Goal: Information Seeking & Learning: Learn about a topic

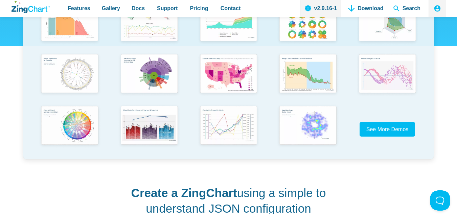
scroll to position [184, 0]
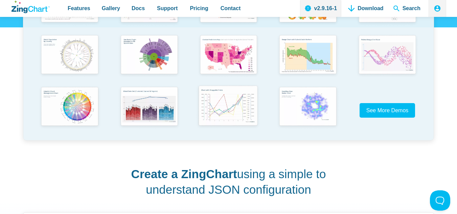
click at [227, 114] on img "App Content" at bounding box center [227, 106] width 65 height 47
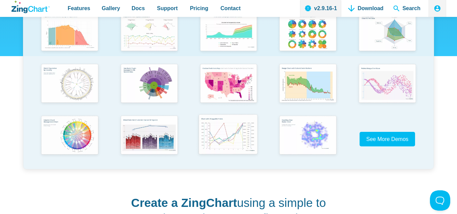
scroll to position [0, 0]
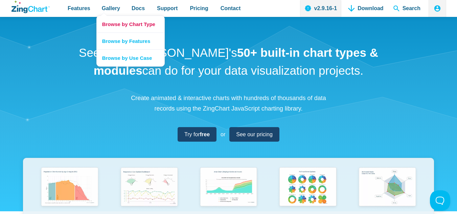
click at [134, 26] on link "Browse by Chart Type" at bounding box center [131, 24] width 68 height 17
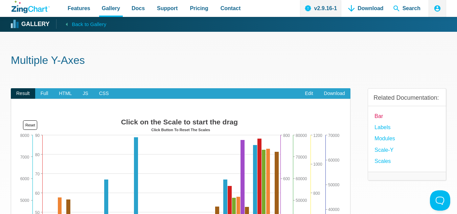
click at [380, 116] on link "Bar" at bounding box center [378, 116] width 8 height 9
click at [386, 149] on link "Scale-Y" at bounding box center [383, 149] width 19 height 9
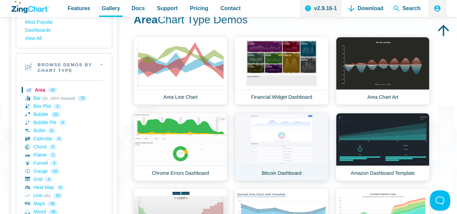
scroll to position [135, 0]
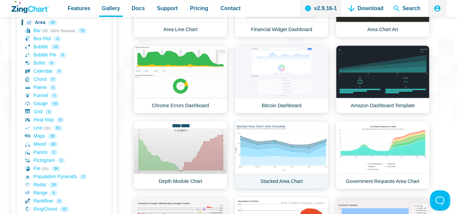
click at [300, 152] on link "Stacked Area Chart" at bounding box center [282, 155] width 94 height 68
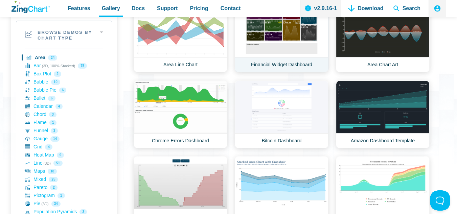
scroll to position [101, 0]
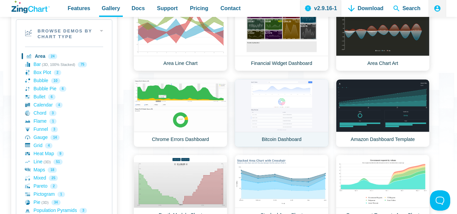
click at [297, 102] on link "Bitcoin Dashboard" at bounding box center [282, 113] width 94 height 68
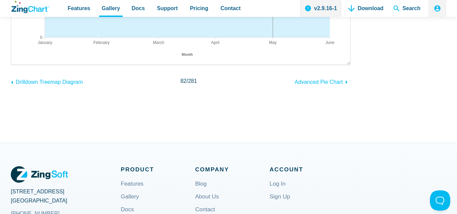
scroll to position [68, 0]
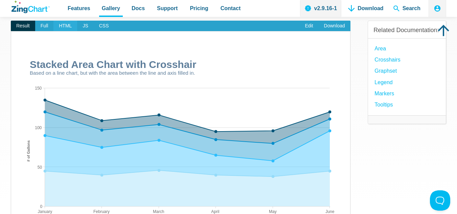
click at [59, 26] on span "HTML" at bounding box center [65, 26] width 24 height 11
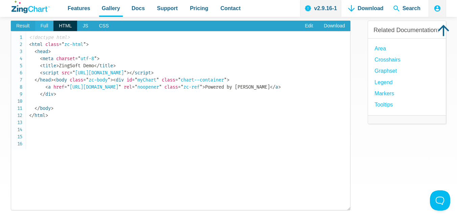
click at [43, 25] on span "Full" at bounding box center [44, 26] width 19 height 11
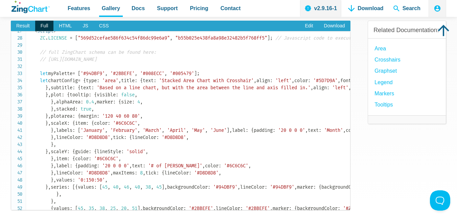
scroll to position [203, 0]
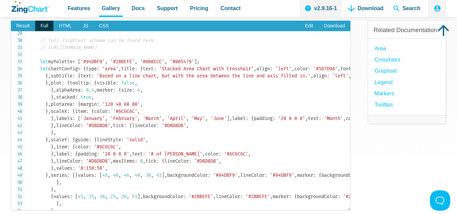
click at [102, 72] on span "'area'" at bounding box center [110, 69] width 16 height 6
copy span "area"
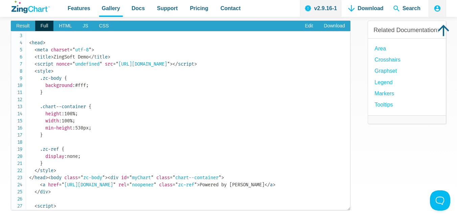
scroll to position [0, 0]
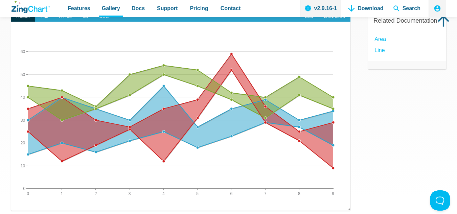
scroll to position [68, 0]
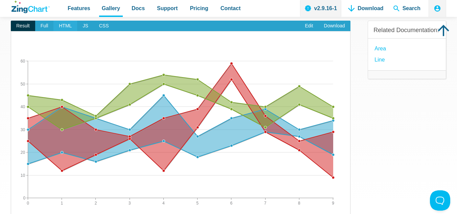
click at [62, 24] on span "HTML" at bounding box center [65, 26] width 24 height 11
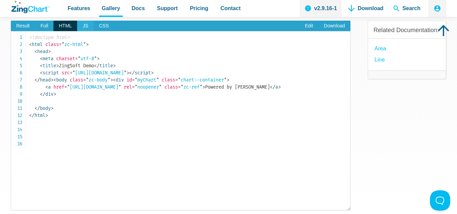
click at [84, 23] on span "JS" at bounding box center [85, 26] width 16 height 11
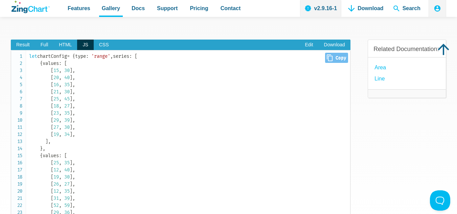
scroll to position [34, 0]
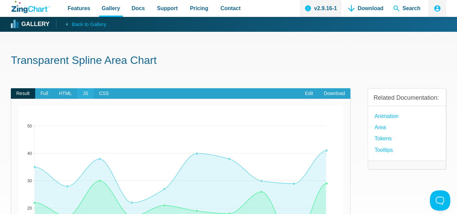
click at [82, 93] on span "JS" at bounding box center [85, 93] width 16 height 11
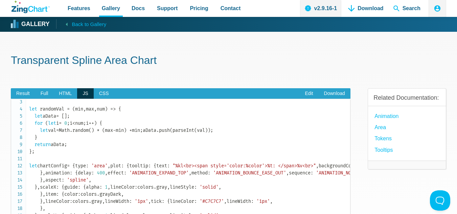
scroll to position [34, 0]
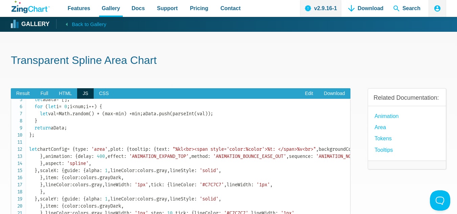
click at [59, 181] on code "let colors = { gray : '#EBEBEB' , grayDark : '#3F3F3F' , } ; let randomVal = ( …" at bounding box center [189, 181] width 321 height 227
click at [91, 152] on span "'area'" at bounding box center [99, 149] width 16 height 6
copy span "area"
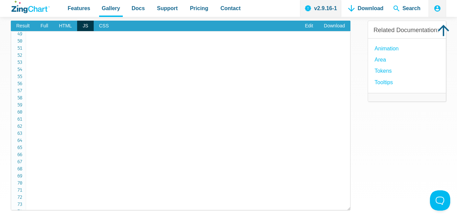
scroll to position [294, 0]
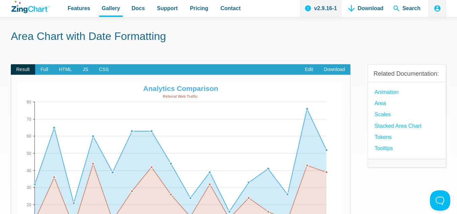
scroll to position [34, 0]
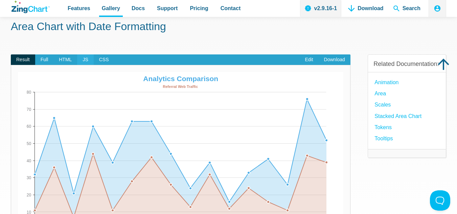
click at [83, 60] on span "JS" at bounding box center [85, 59] width 16 height 11
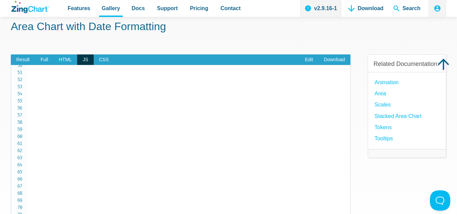
scroll to position [338, 0]
click at [43, 61] on span "Full" at bounding box center [44, 59] width 19 height 11
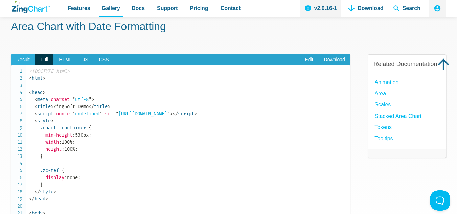
click at [28, 61] on span "Result" at bounding box center [23, 59] width 24 height 11
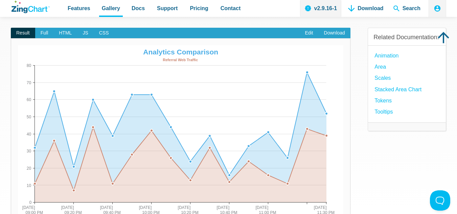
scroll to position [34, 0]
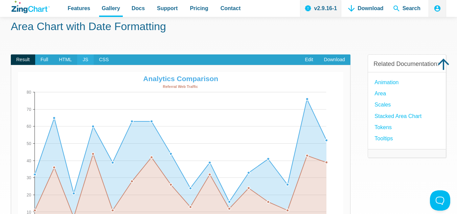
click at [80, 58] on span "JS" at bounding box center [85, 59] width 16 height 11
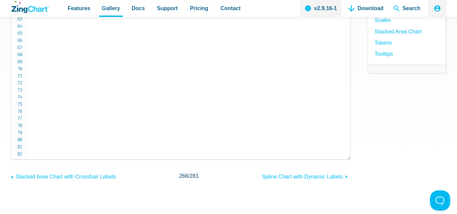
scroll to position [135, 0]
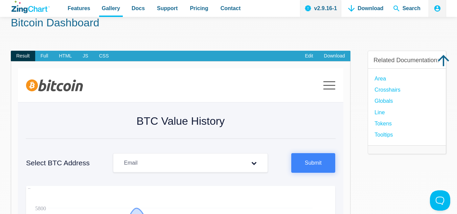
scroll to position [34, 0]
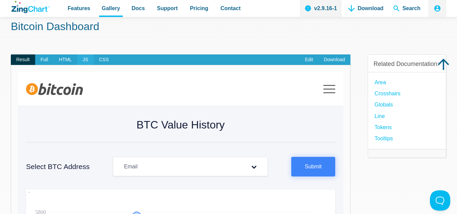
click at [84, 59] on span "JS" at bounding box center [85, 59] width 16 height 11
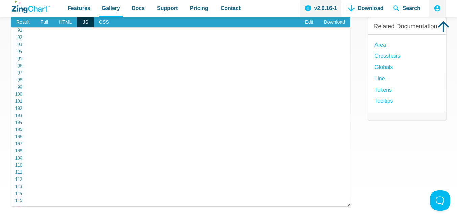
scroll to position [68, 0]
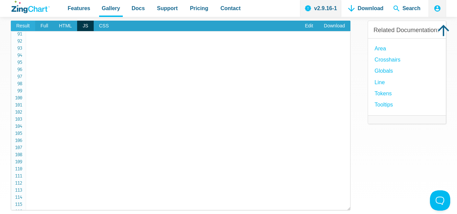
click at [27, 25] on span "Result" at bounding box center [23, 26] width 24 height 11
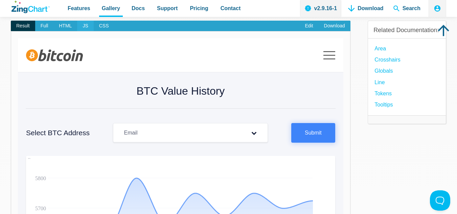
click at [82, 27] on span "JS" at bounding box center [85, 26] width 16 height 11
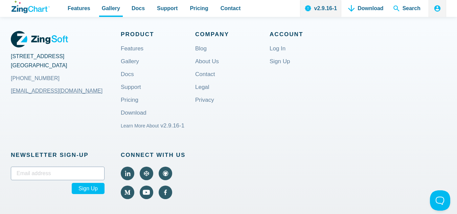
scroll to position [500, 0]
